Goal: Check status: Check status

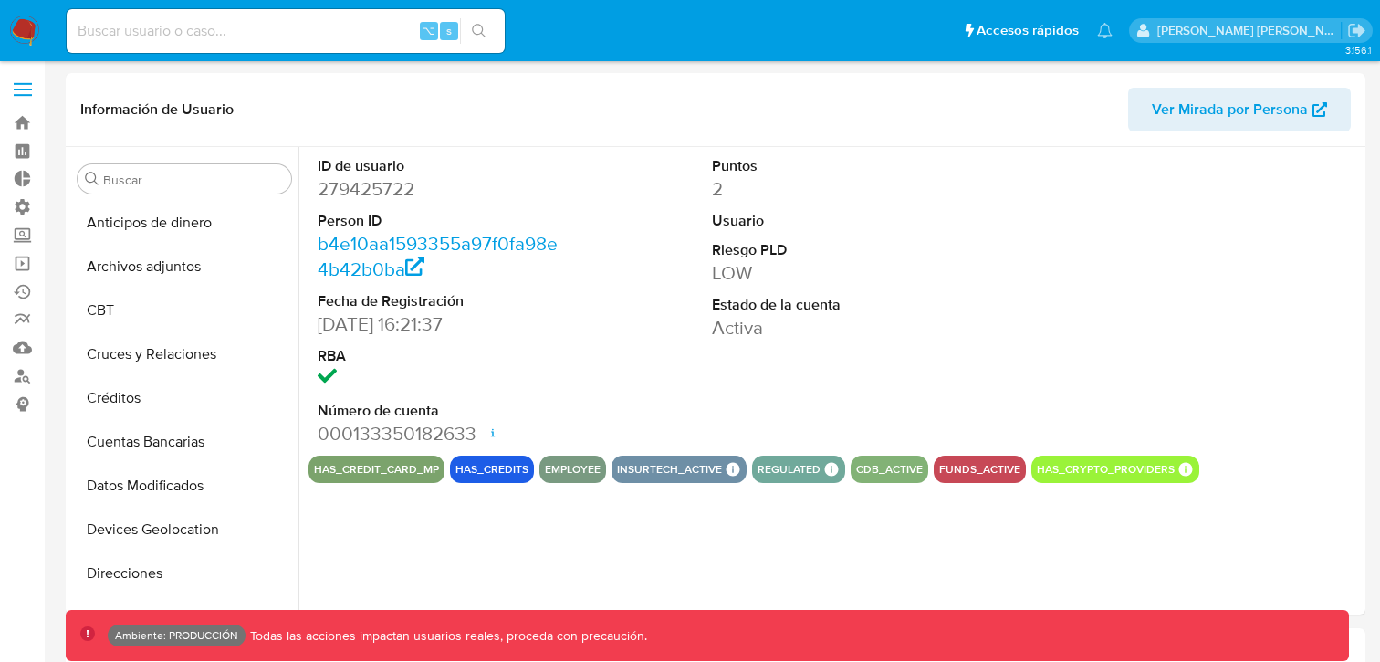
select select "10"
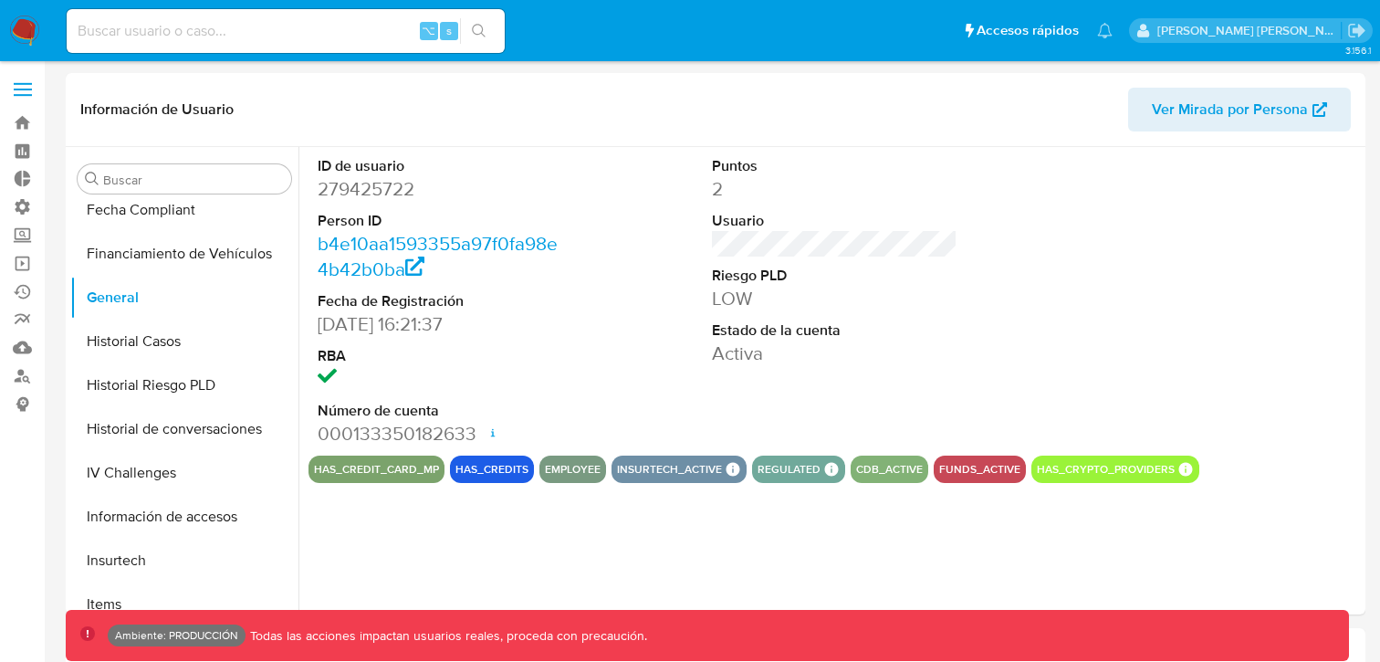
click at [284, 41] on input at bounding box center [286, 31] width 438 height 24
paste input "217058552"
type input "217058552"
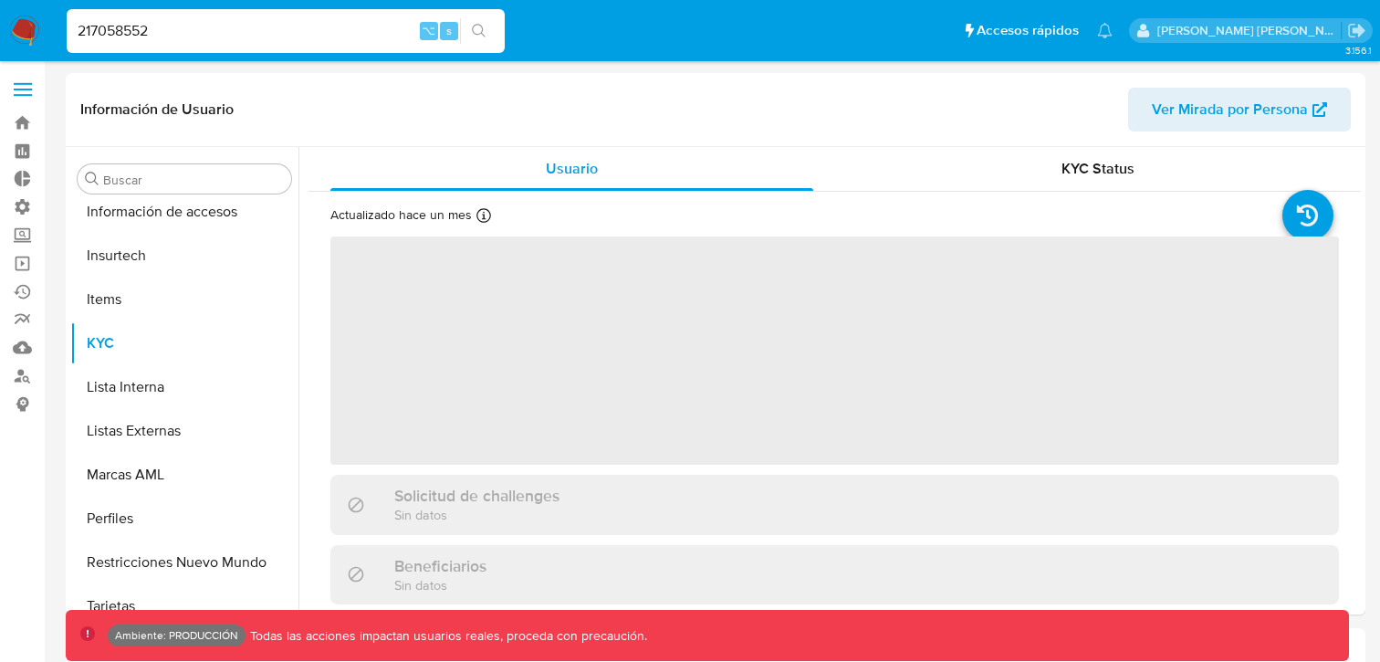
scroll to position [815, 0]
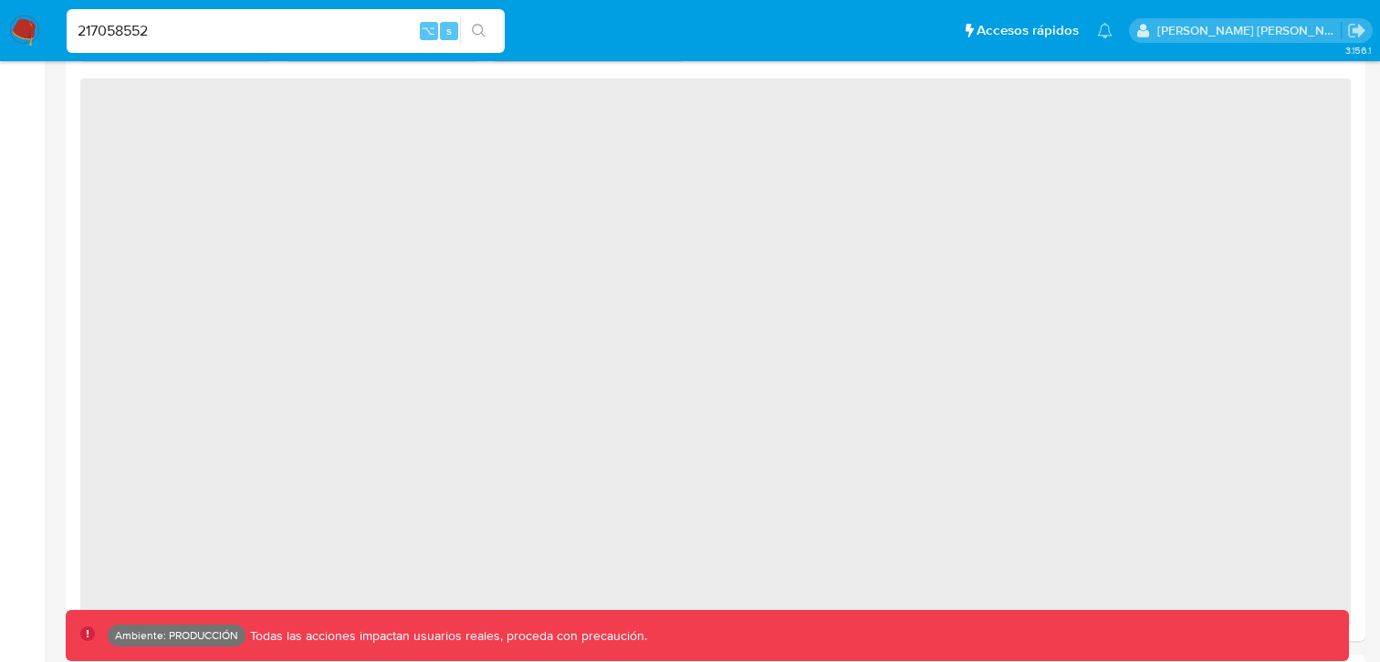
select select "10"
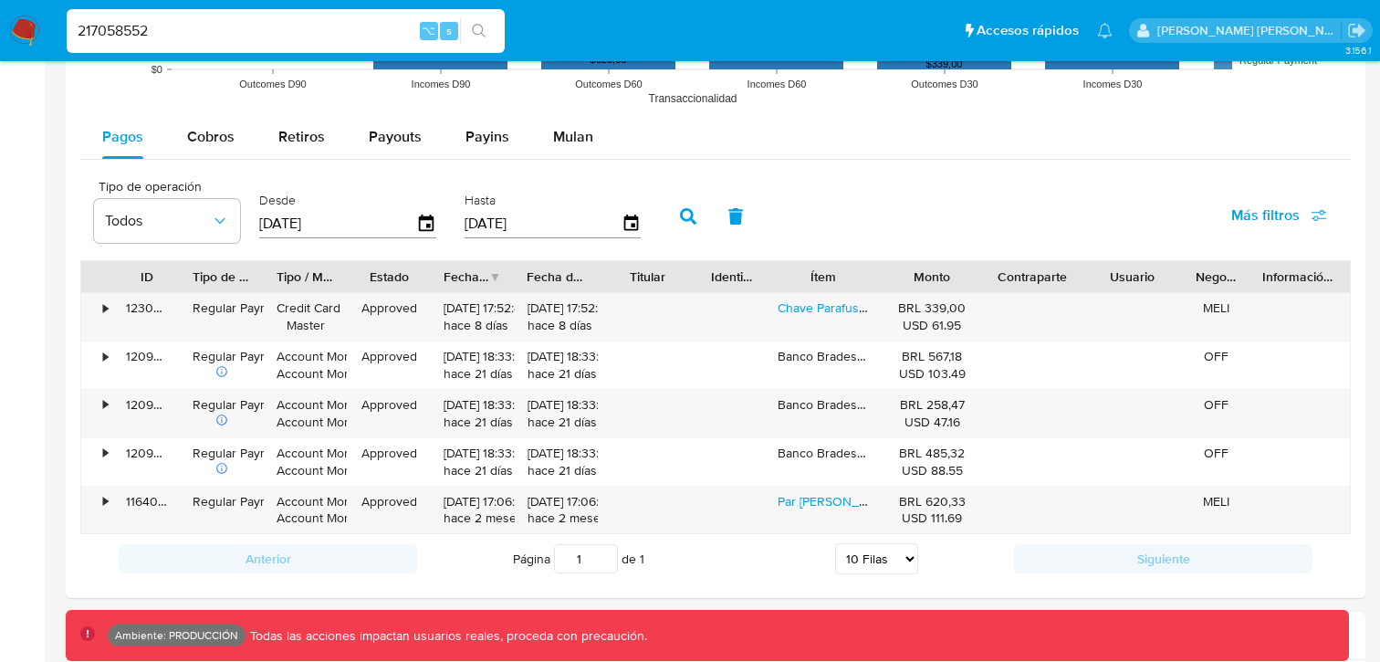
scroll to position [1588, 0]
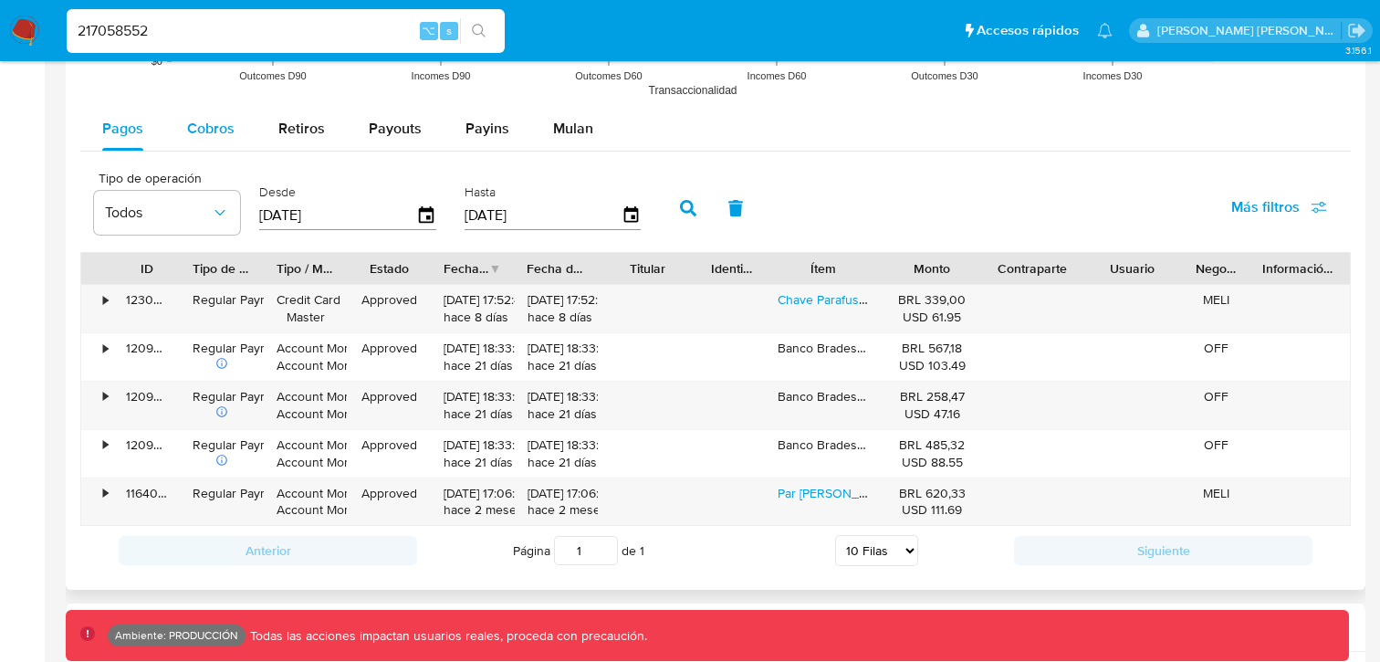
click at [224, 132] on span "Cobros" at bounding box center [210, 128] width 47 height 21
select select "10"
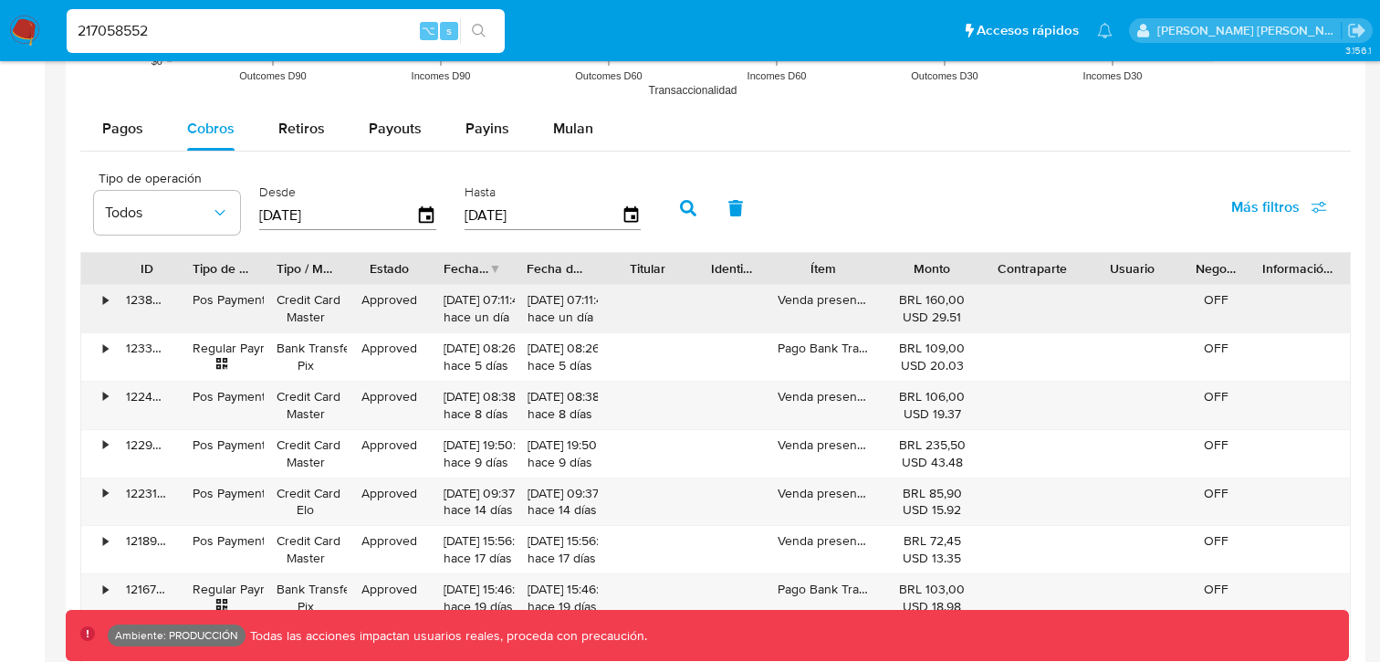
click at [501, 315] on div "[DATE] 07:11:40 hace un día" at bounding box center [473, 308] width 58 height 35
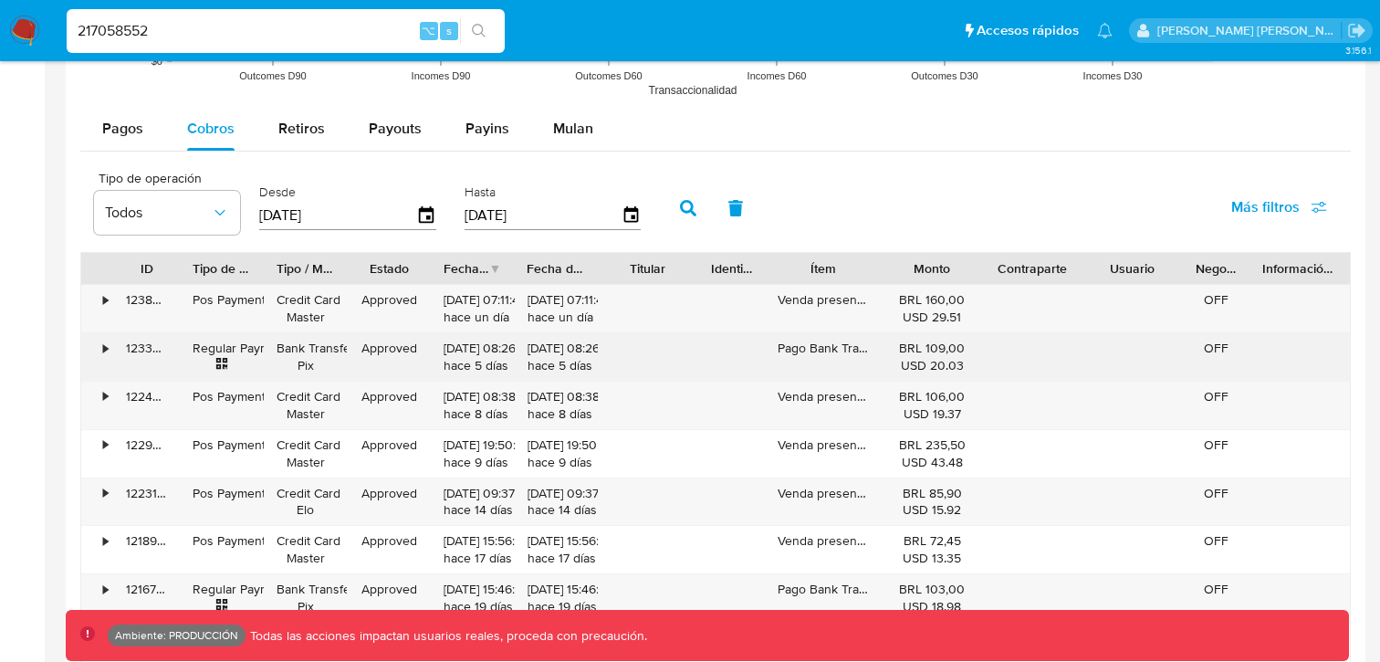
click at [99, 350] on div "•" at bounding box center [97, 356] width 32 height 47
